Goal: Task Accomplishment & Management: Manage account settings

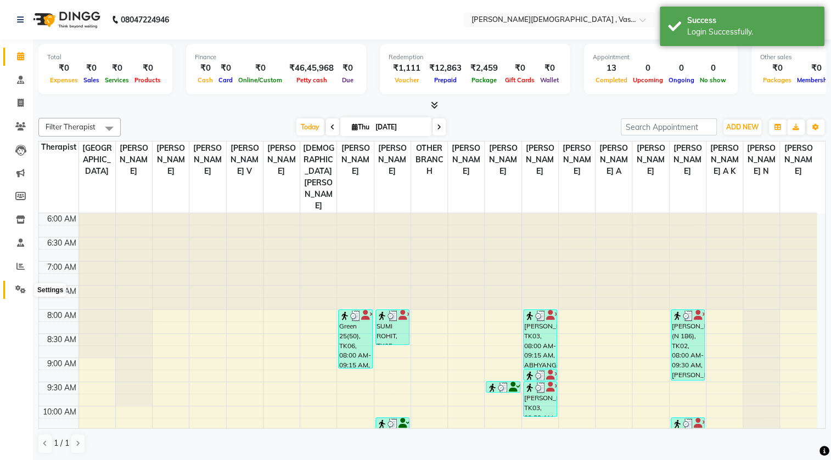
click at [18, 287] on icon at bounding box center [20, 289] width 10 height 8
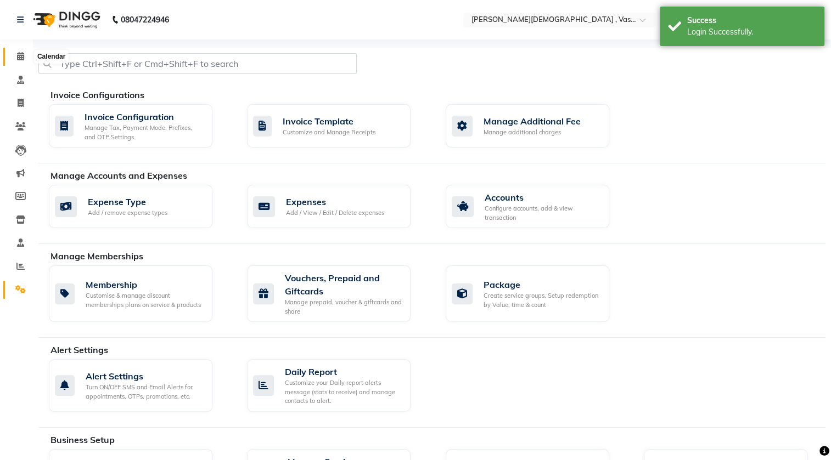
click at [14, 61] on span at bounding box center [20, 56] width 19 height 13
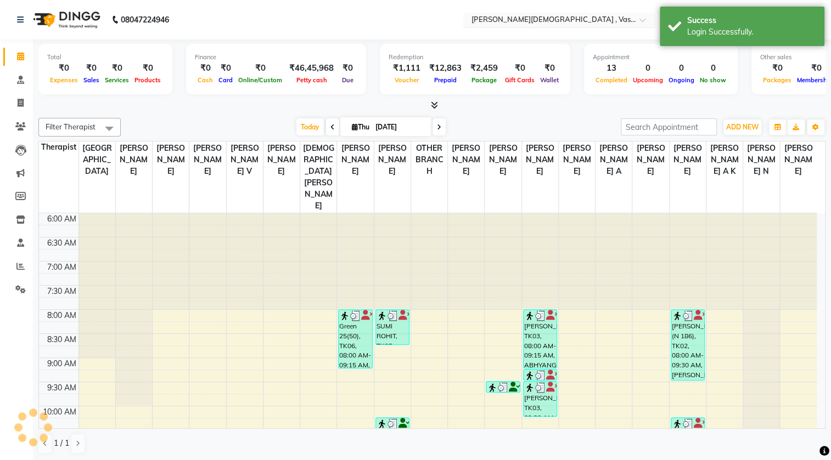
click at [610, 22] on input "text" at bounding box center [548, 20] width 159 height 11
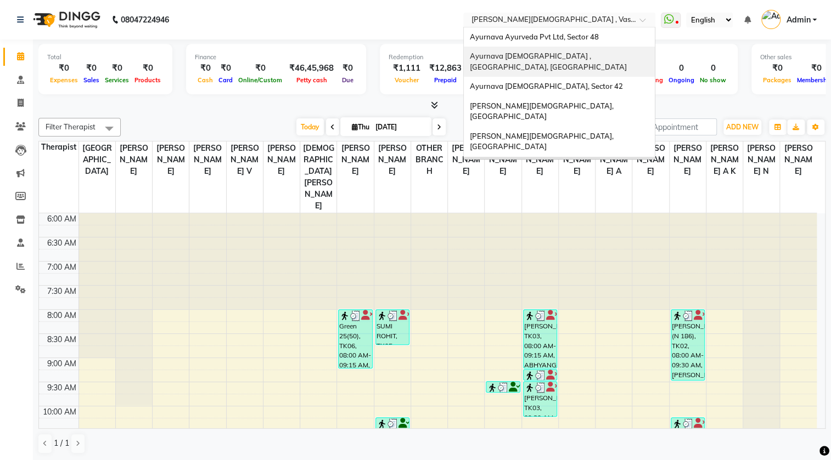
click at [566, 59] on span "Ayurnava [DEMOGRAPHIC_DATA] , [GEOGRAPHIC_DATA], [GEOGRAPHIC_DATA]" at bounding box center [547, 62] width 157 height 20
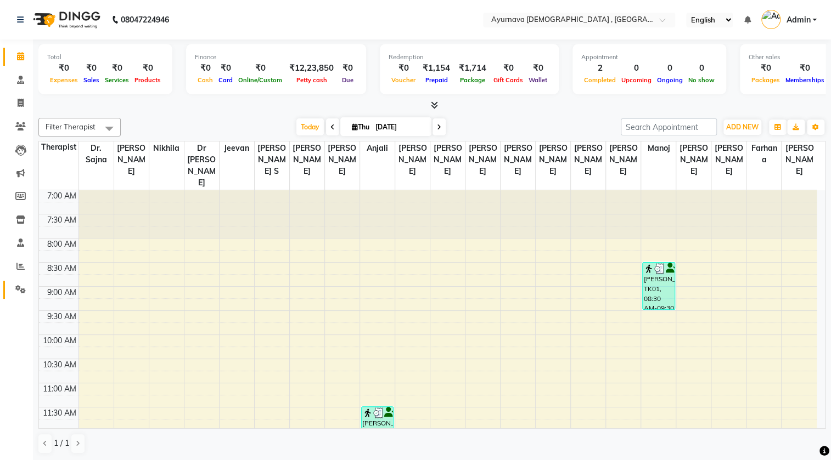
click at [20, 290] on icon at bounding box center [20, 289] width 10 height 8
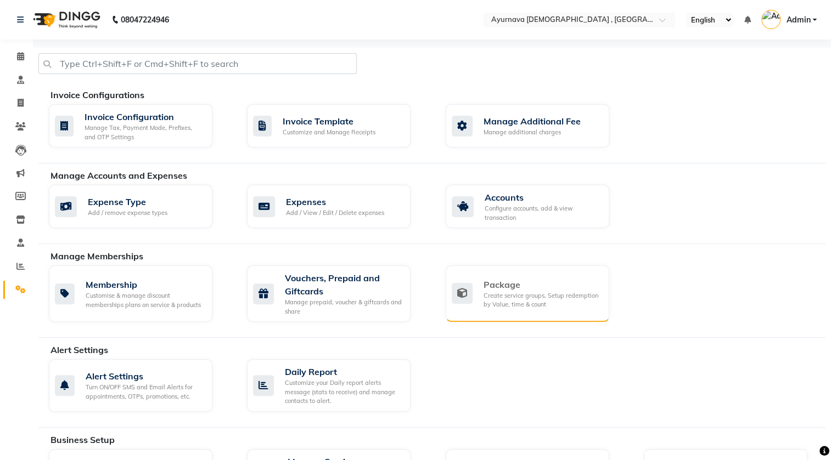
click at [490, 289] on div "Package" at bounding box center [542, 284] width 117 height 13
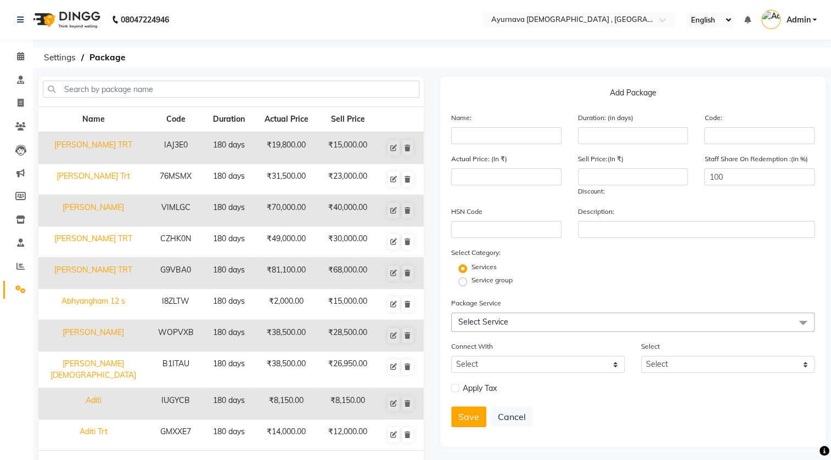
click at [481, 322] on span "Select Service" at bounding box center [483, 322] width 50 height 10
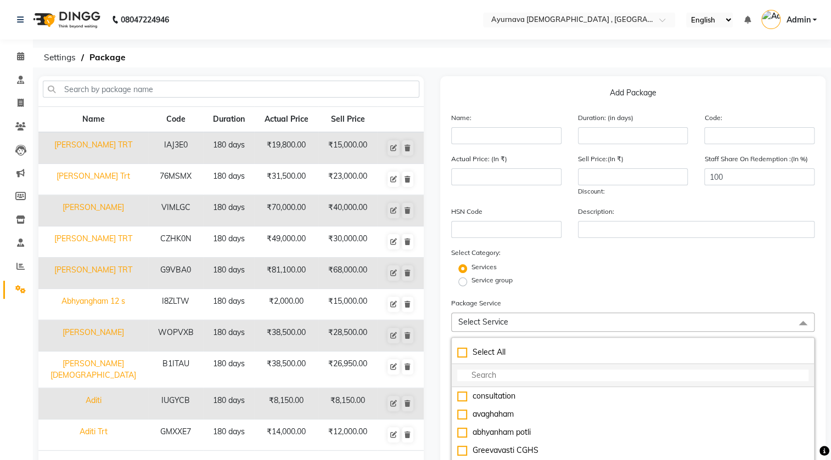
click at [519, 379] on input "multiselect-search" at bounding box center [632, 376] width 351 height 12
type input "abhyanga"
checkbox input "true"
type input "abhyanga"
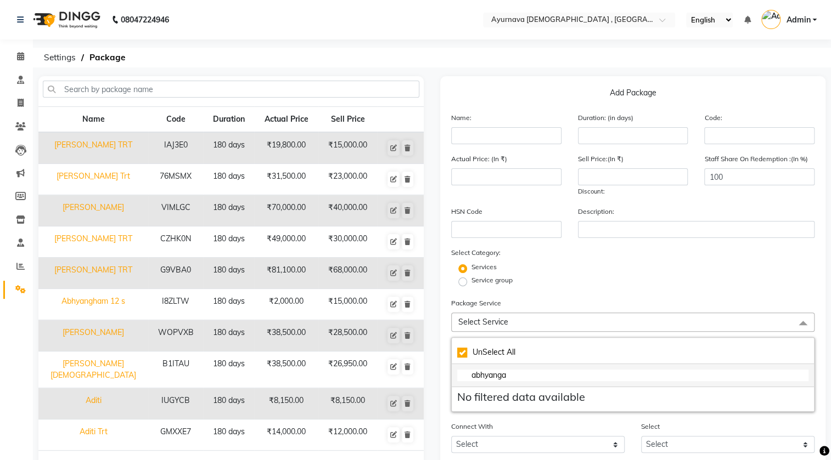
checkbox input "false"
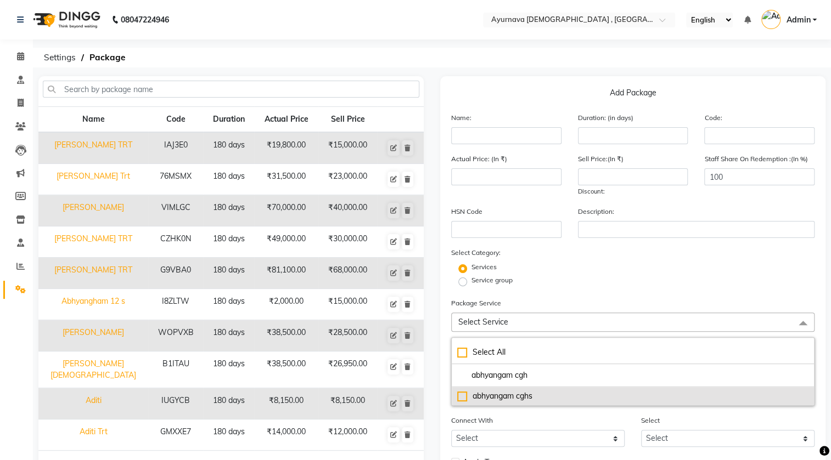
type input "abhyangam cgh"
click at [463, 397] on div "abhyangam cghs" at bounding box center [632, 397] width 351 height 12
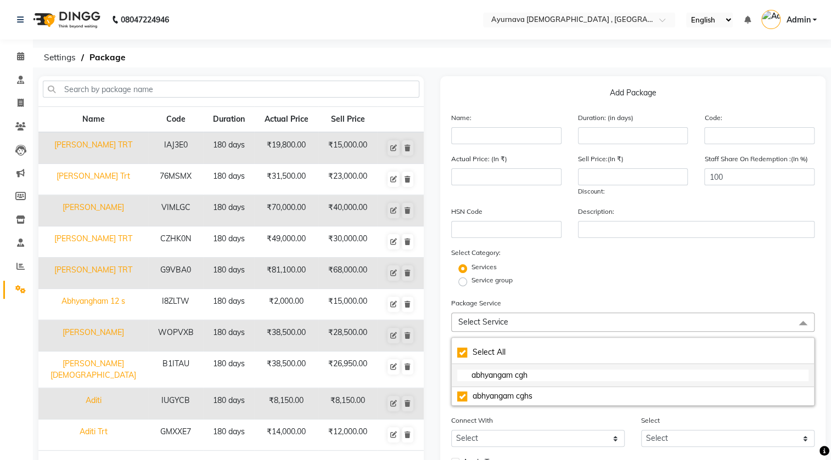
type input "1145"
checkbox input "true"
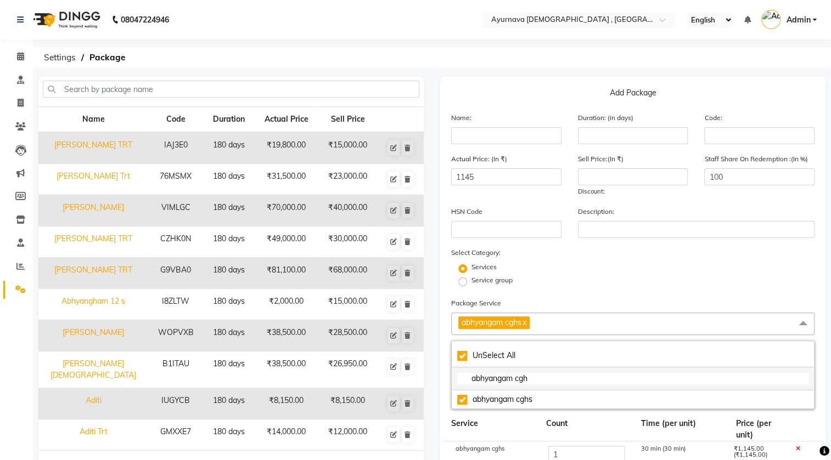
click at [530, 380] on input "abhyangam cgh" at bounding box center [632, 379] width 351 height 12
type input "abhyangam c"
checkbox input "false"
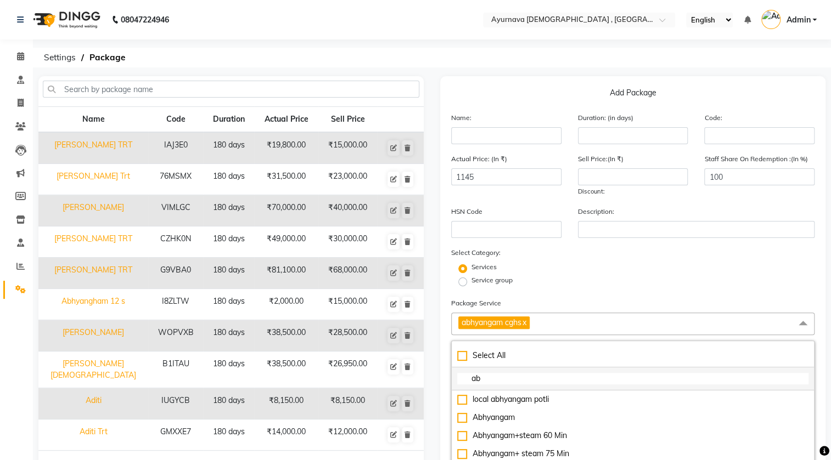
type input "a"
type input "p"
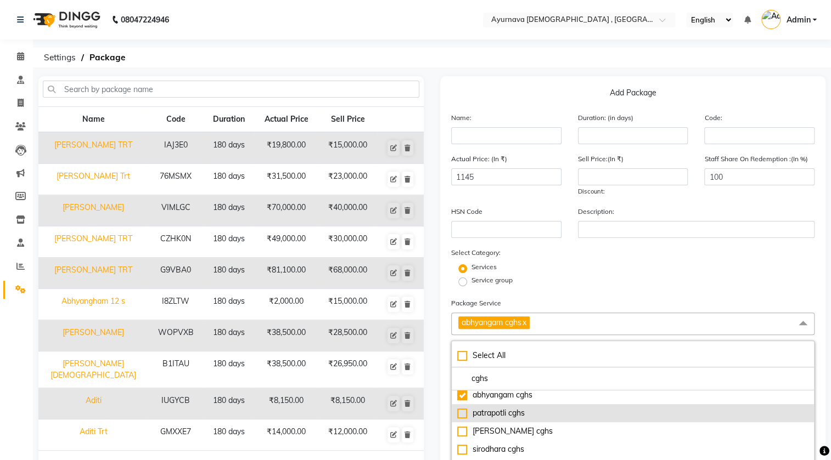
scroll to position [99, 0]
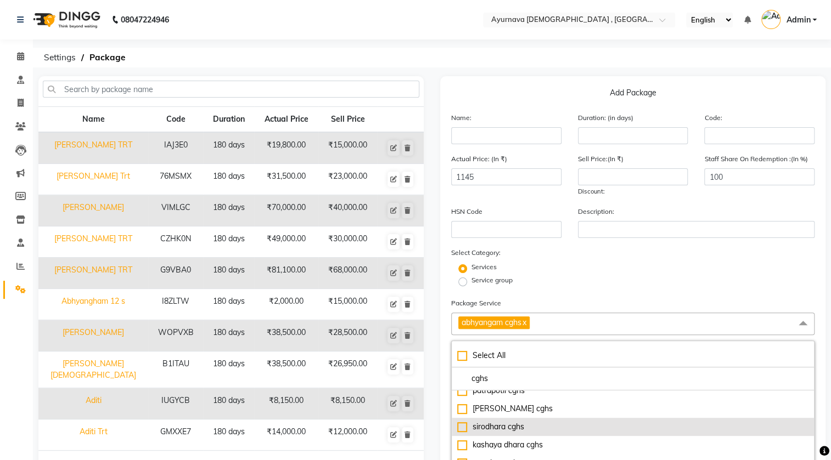
type input "cghs"
click at [463, 428] on div "sirodhara cghs" at bounding box center [632, 428] width 351 height 12
type input "2565"
checkbox input "true"
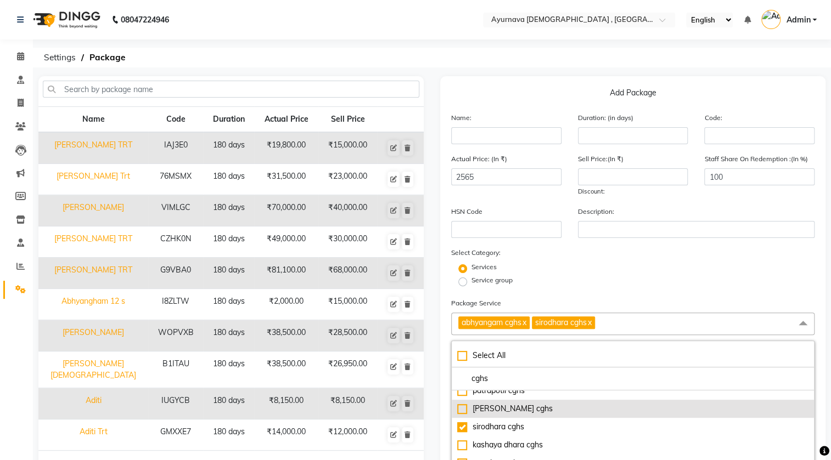
click at [462, 408] on div "[PERSON_NAME] cghs" at bounding box center [632, 409] width 351 height 12
type input "3410"
checkbox input "true"
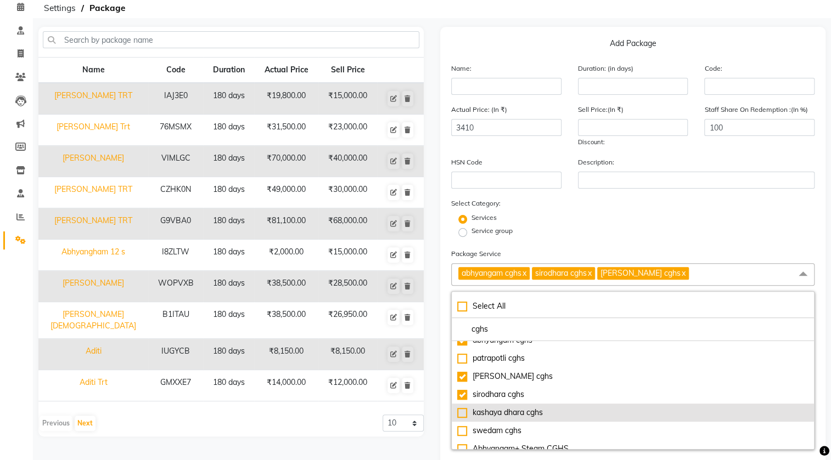
scroll to position [59, 0]
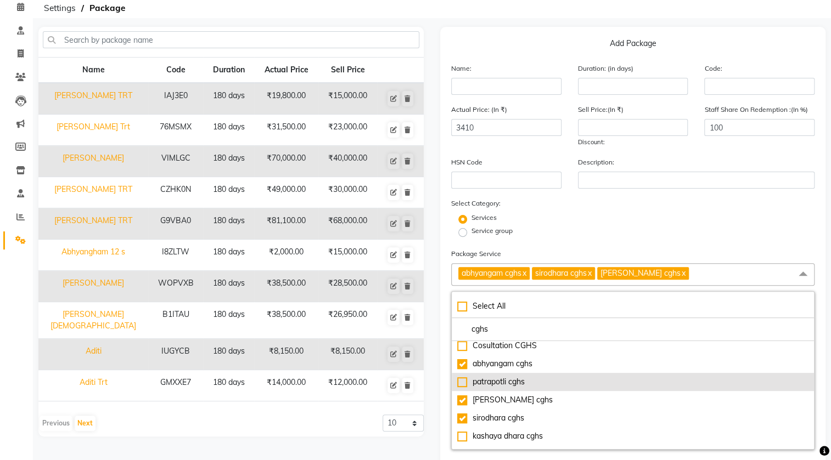
click at [461, 380] on div "patrapotli cghs" at bounding box center [632, 383] width 351 height 12
type input "4630"
checkbox input "true"
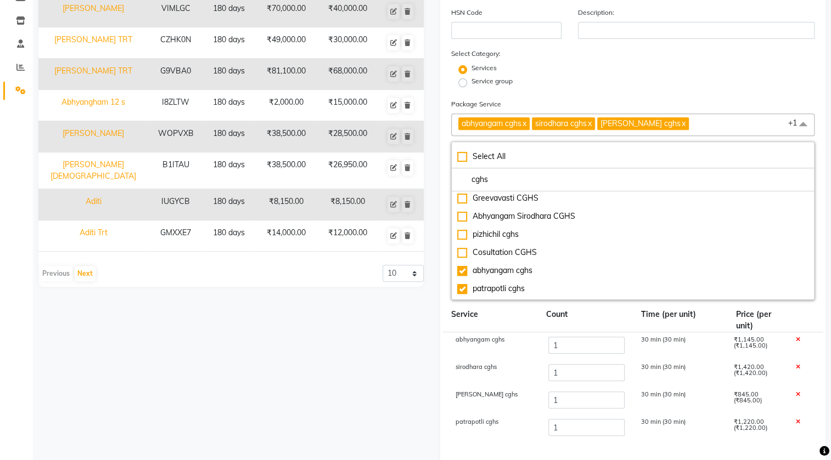
scroll to position [0, 0]
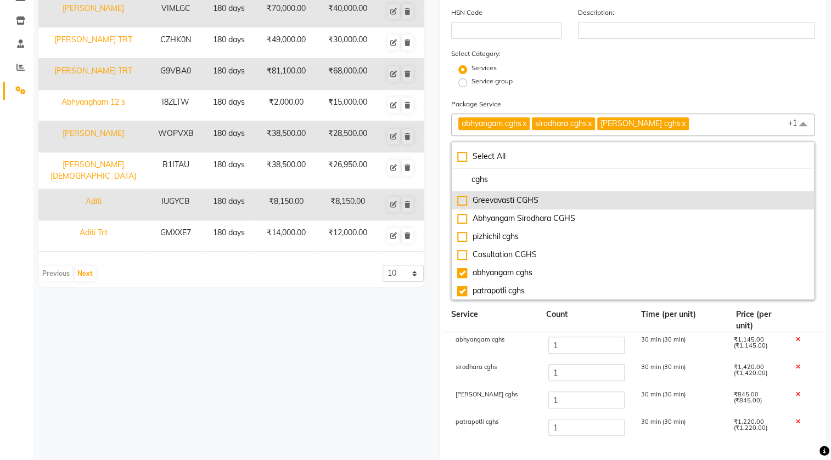
click at [463, 203] on div "Greevavasti CGHS" at bounding box center [632, 201] width 351 height 12
type input "5475"
checkbox input "true"
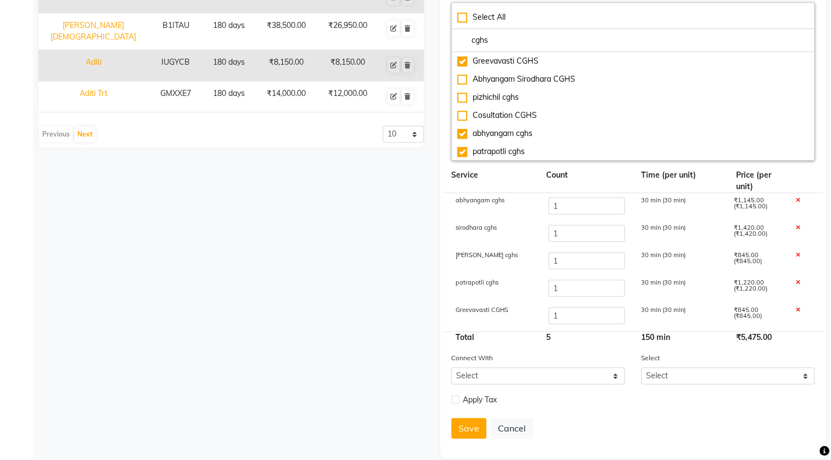
scroll to position [355, 0]
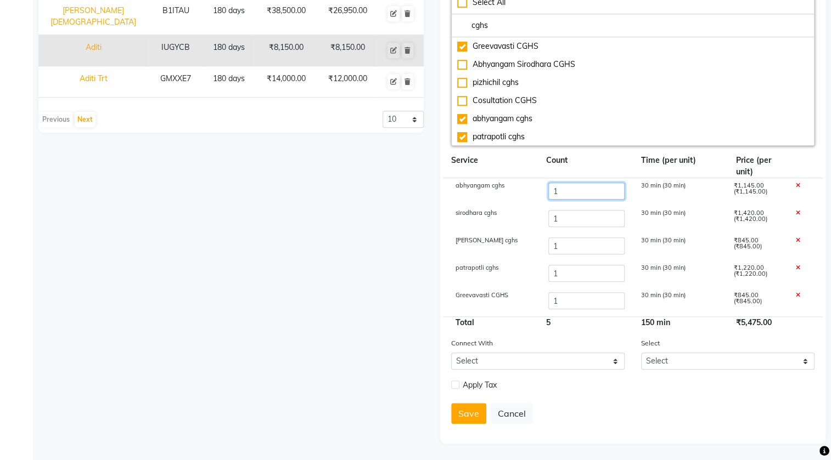
click at [565, 189] on input "1" at bounding box center [586, 191] width 76 height 17
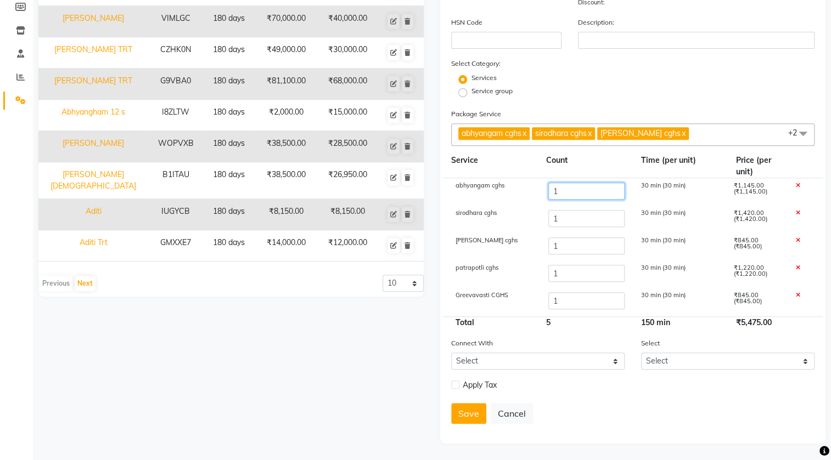
type input "14"
type input "20360"
click at [571, 221] on input "1" at bounding box center [586, 218] width 76 height 17
click at [563, 245] on input "1" at bounding box center [586, 246] width 76 height 17
type input "7"
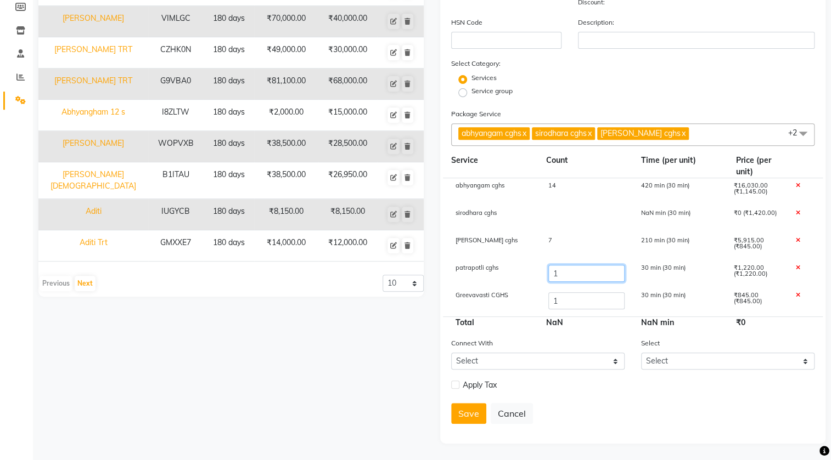
click at [562, 272] on input "1" at bounding box center [586, 273] width 76 height 17
type input "1"
type input "14"
click at [564, 297] on input "1" at bounding box center [586, 301] width 76 height 17
type input "7"
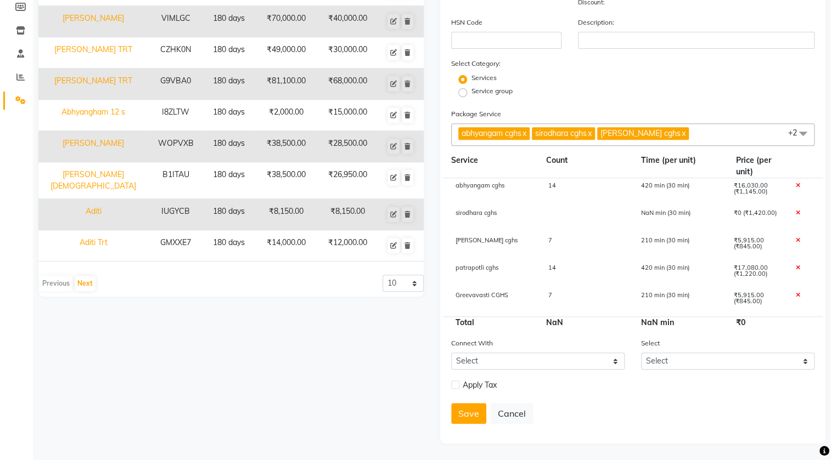
click at [565, 324] on div "NaN" at bounding box center [585, 323] width 95 height 12
click at [552, 215] on div at bounding box center [586, 219] width 93 height 19
click at [565, 220] on input "number" at bounding box center [586, 218] width 76 height 17
click at [799, 212] on icon at bounding box center [798, 213] width 4 height 6
type input "44940"
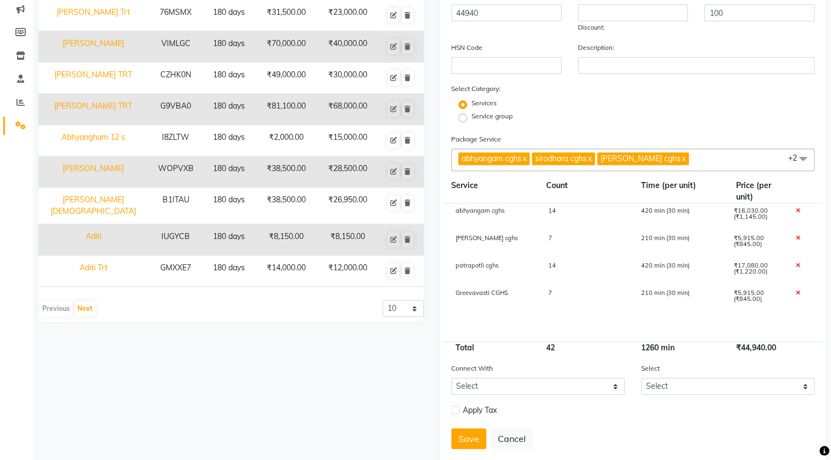
scroll to position [141, 0]
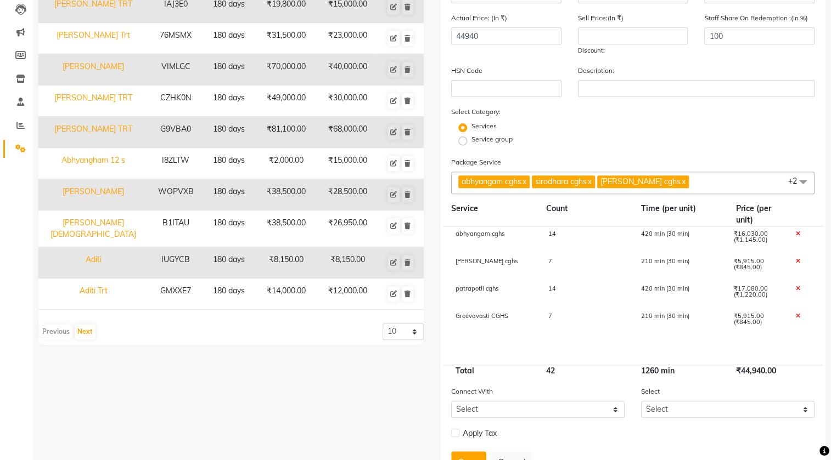
click at [565, 237] on div "14" at bounding box center [586, 240] width 93 height 19
click at [697, 184] on span "abhyangam cghs x sirodhara cghs x [PERSON_NAME] cghs x patrapotli cghs x Greeva…" at bounding box center [632, 183] width 363 height 23
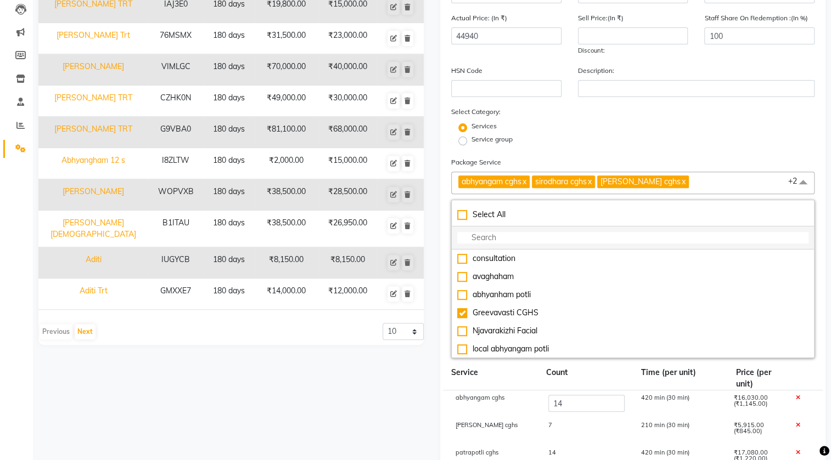
click at [540, 239] on input "multiselect-search" at bounding box center [632, 238] width 351 height 12
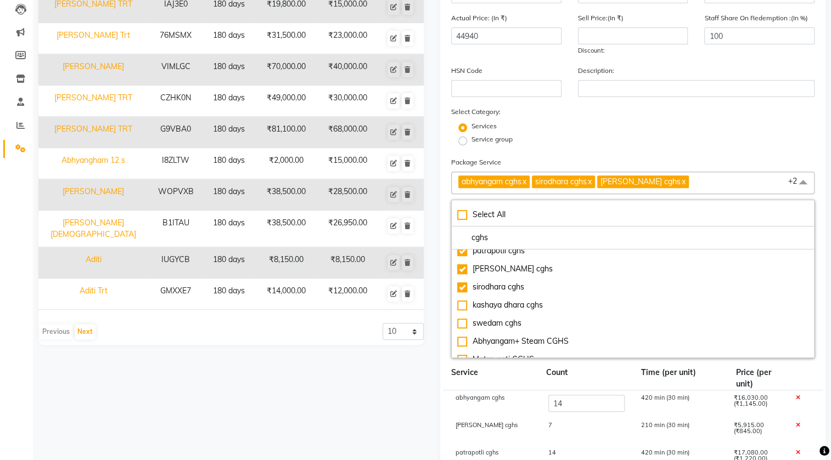
scroll to position [109, 0]
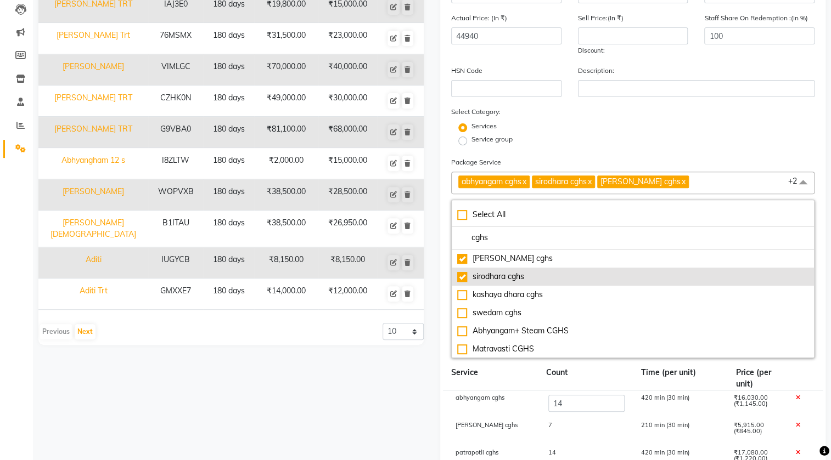
type input "cghs"
click at [498, 278] on div "sirodhara cghs" at bounding box center [632, 277] width 351 height 12
checkbox input "false"
click at [506, 278] on div "sirodhara cghs" at bounding box center [632, 277] width 351 height 12
type input "46360"
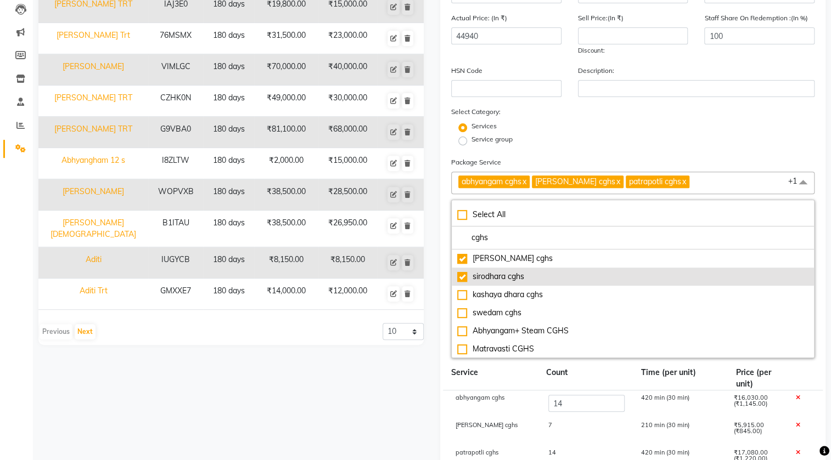
checkbox input "true"
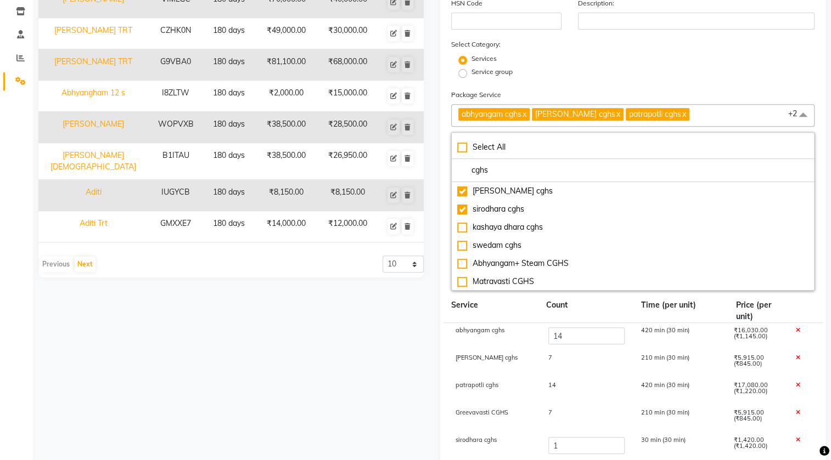
scroll to position [340, 0]
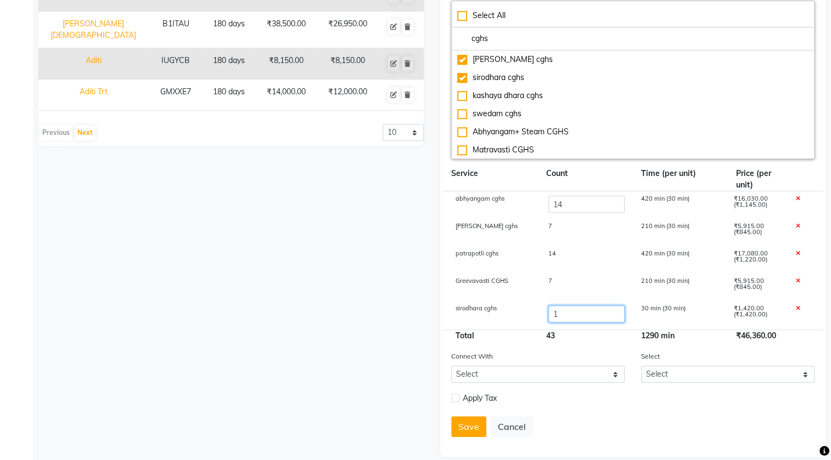
click at [569, 314] on input "1" at bounding box center [586, 314] width 76 height 17
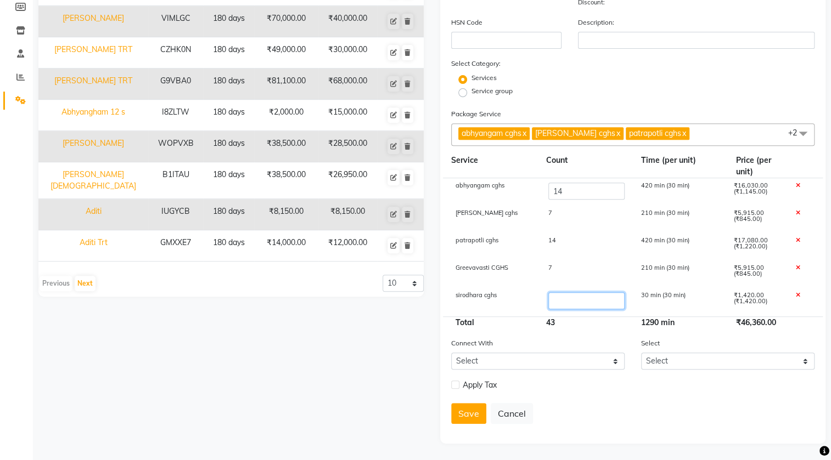
type input "7"
type input "54880"
click at [563, 243] on div "14" at bounding box center [586, 247] width 93 height 19
click at [563, 244] on input "14" at bounding box center [586, 246] width 76 height 17
type input "10"
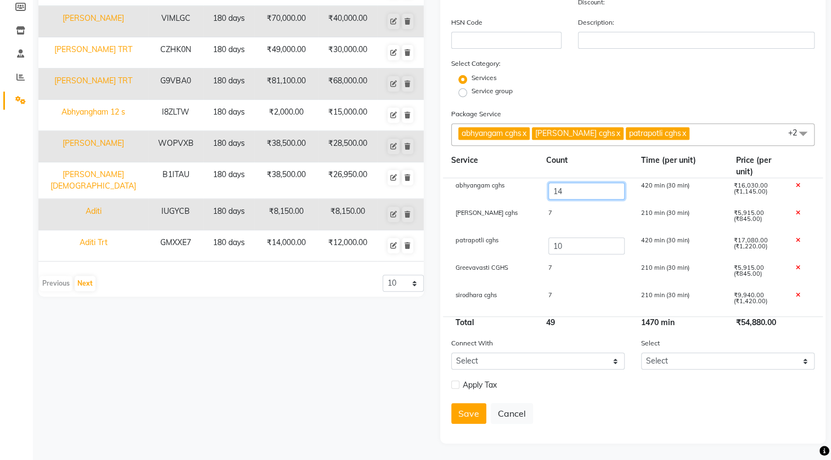
type input "50000"
click at [573, 188] on input "14" at bounding box center [586, 191] width 76 height 17
type input "10"
type input "45420"
click at [553, 267] on div "7" at bounding box center [586, 274] width 93 height 19
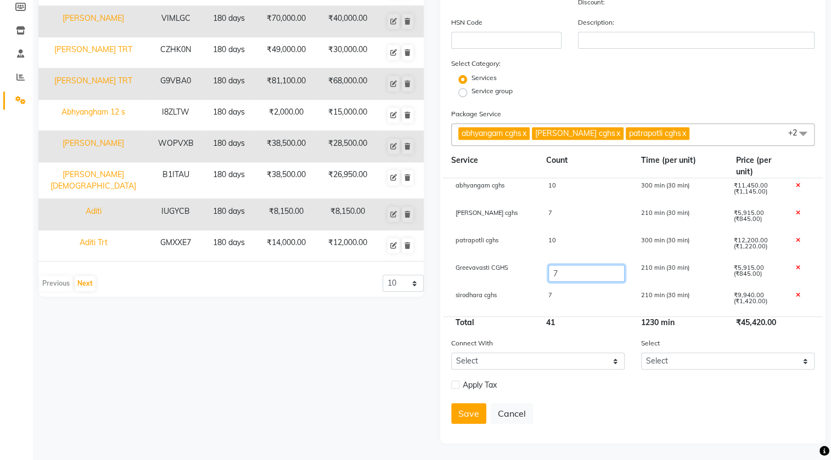
click at [559, 272] on input "7" at bounding box center [586, 273] width 76 height 17
click at [794, 266] on div at bounding box center [803, 274] width 31 height 19
click at [797, 265] on icon at bounding box center [798, 268] width 4 height 6
type input "39505"
click at [692, 137] on span "abhyangam cghs x [PERSON_NAME] cghs x patrapotli cghs x Greevavasti CGHS x siro…" at bounding box center [632, 134] width 363 height 23
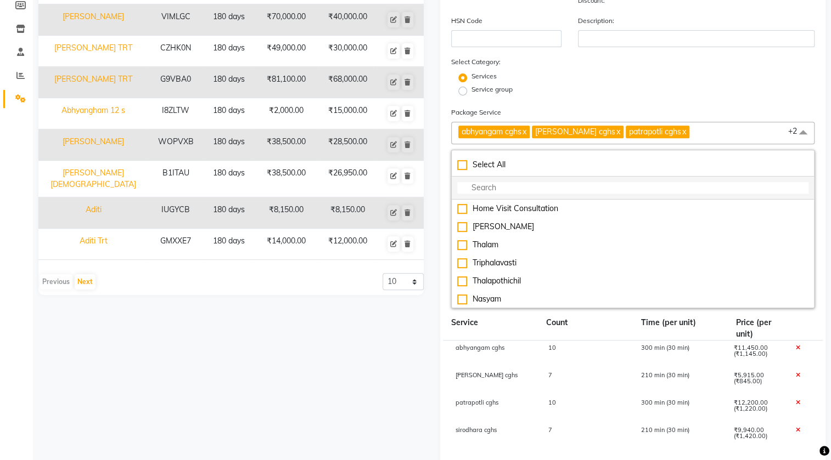
click at [632, 192] on input "multiselect-search" at bounding box center [632, 188] width 351 height 12
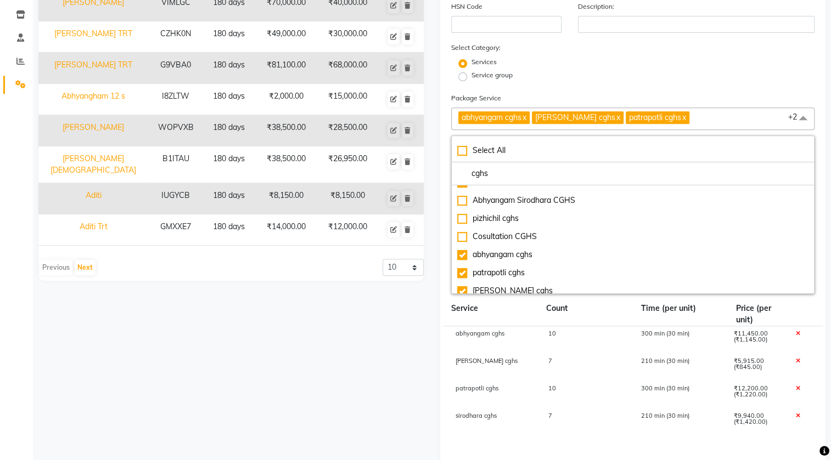
scroll to position [9, 0]
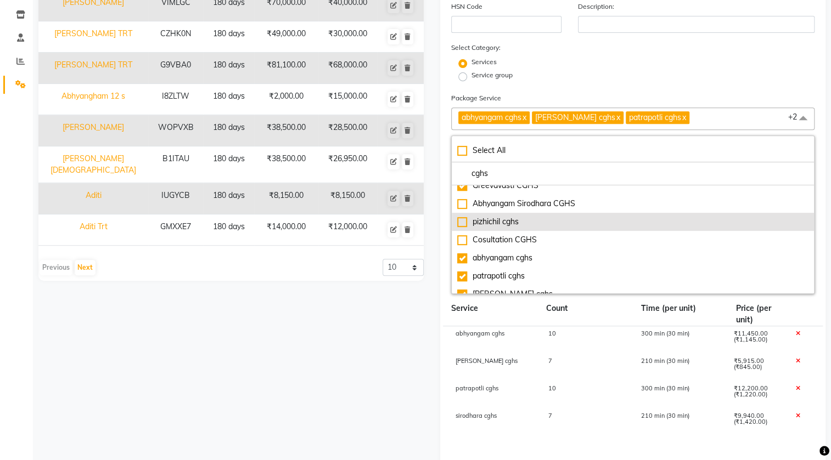
type input "cghs"
click at [462, 220] on div "pizhichil cghs" at bounding box center [632, 222] width 351 height 12
type input "41500"
checkbox input "true"
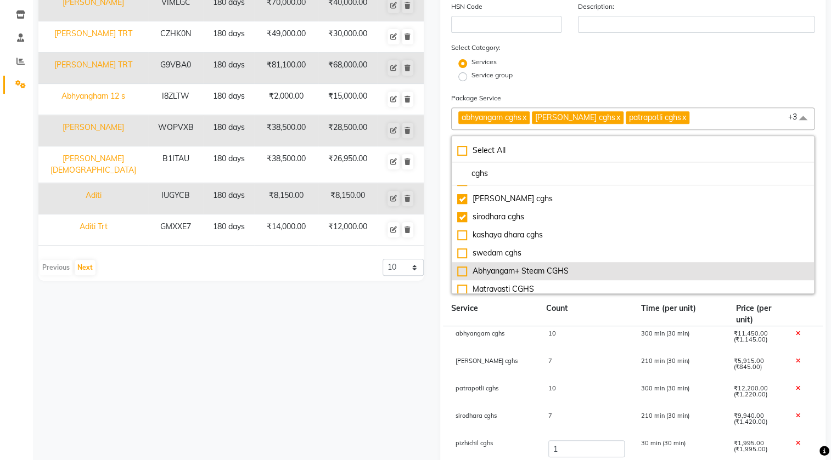
scroll to position [109, 0]
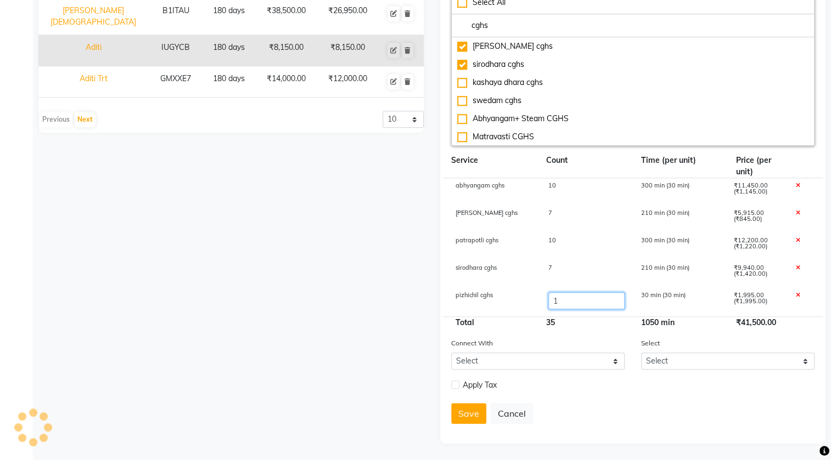
click at [572, 296] on input "1" at bounding box center [586, 301] width 76 height 17
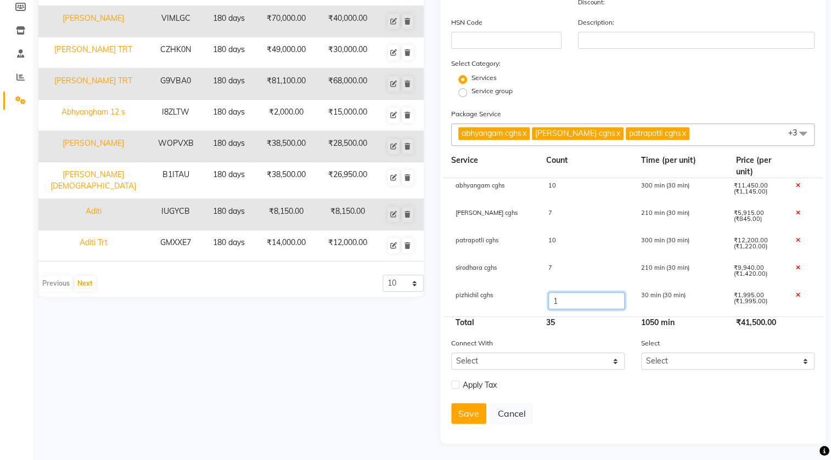
scroll to position [191, 0]
type input "5"
type input "49480"
click at [565, 324] on div "35" at bounding box center [585, 323] width 95 height 12
click at [558, 290] on div "pizhichil cghs 5 150 min (30 min) ₹9,975.00 (₹1,995.00)" at bounding box center [633, 301] width 380 height 27
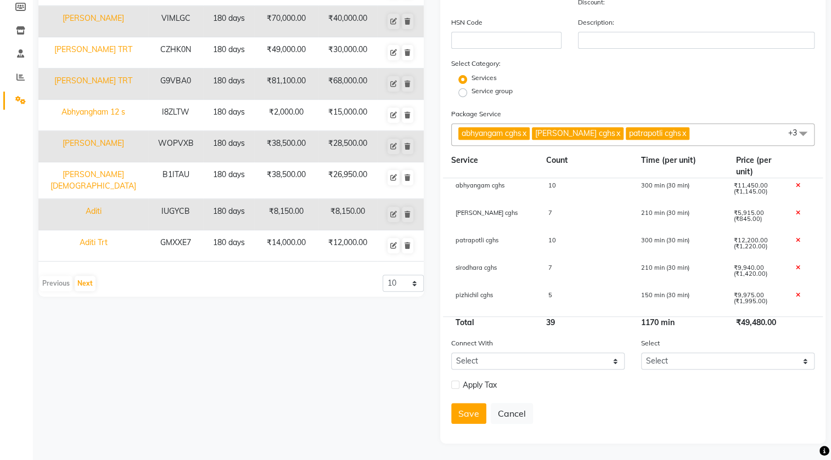
click at [558, 294] on div "5" at bounding box center [586, 302] width 93 height 19
click at [560, 297] on input "5" at bounding box center [586, 301] width 76 height 17
type input "3"
type input "45490"
click at [563, 321] on div "39" at bounding box center [585, 323] width 95 height 12
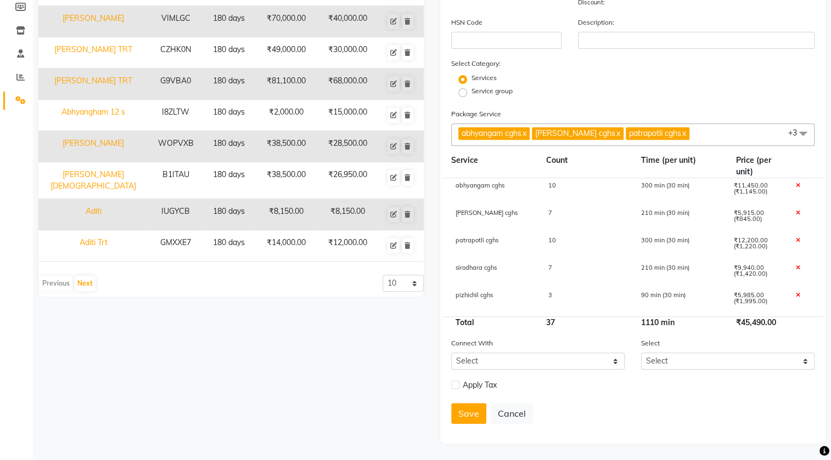
click at [554, 211] on div "7" at bounding box center [586, 219] width 93 height 19
click at [566, 223] on input "7" at bounding box center [586, 218] width 76 height 17
type input "6"
type input "44645"
click at [564, 324] on div "36" at bounding box center [585, 323] width 95 height 12
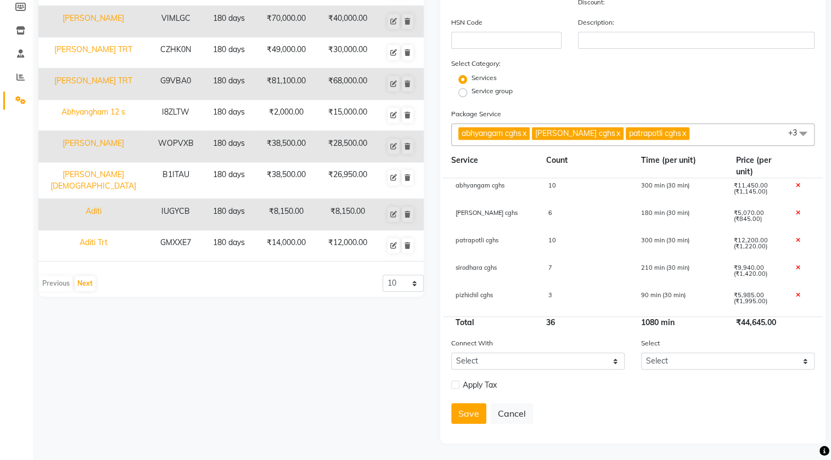
scroll to position [151, 0]
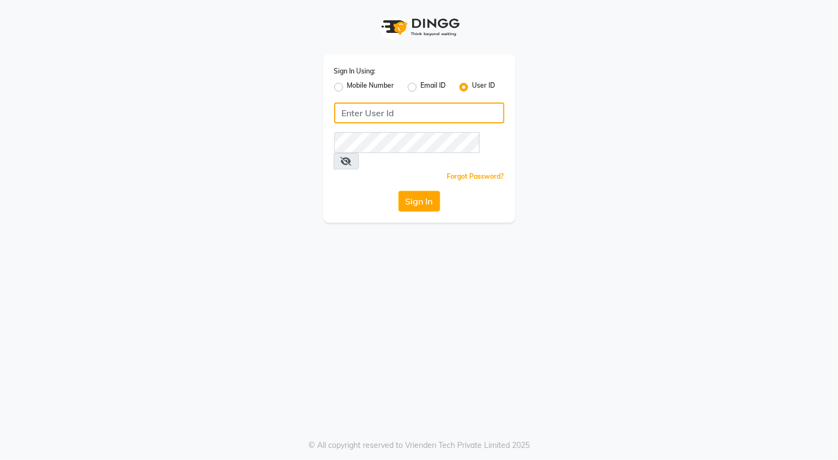
click at [442, 114] on input "Username" at bounding box center [419, 113] width 170 height 21
